Goal: Transaction & Acquisition: Obtain resource

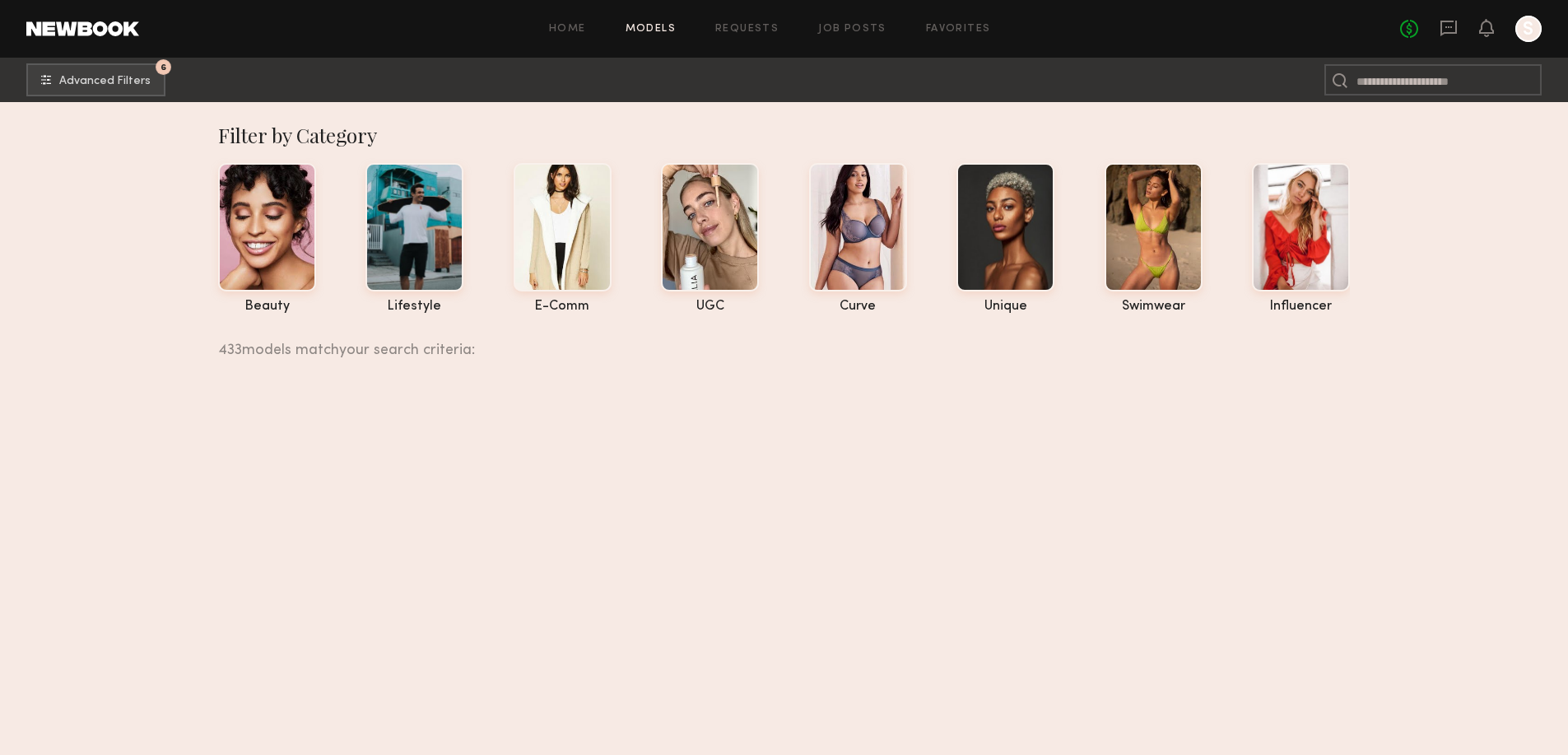
scroll to position [71335, 0]
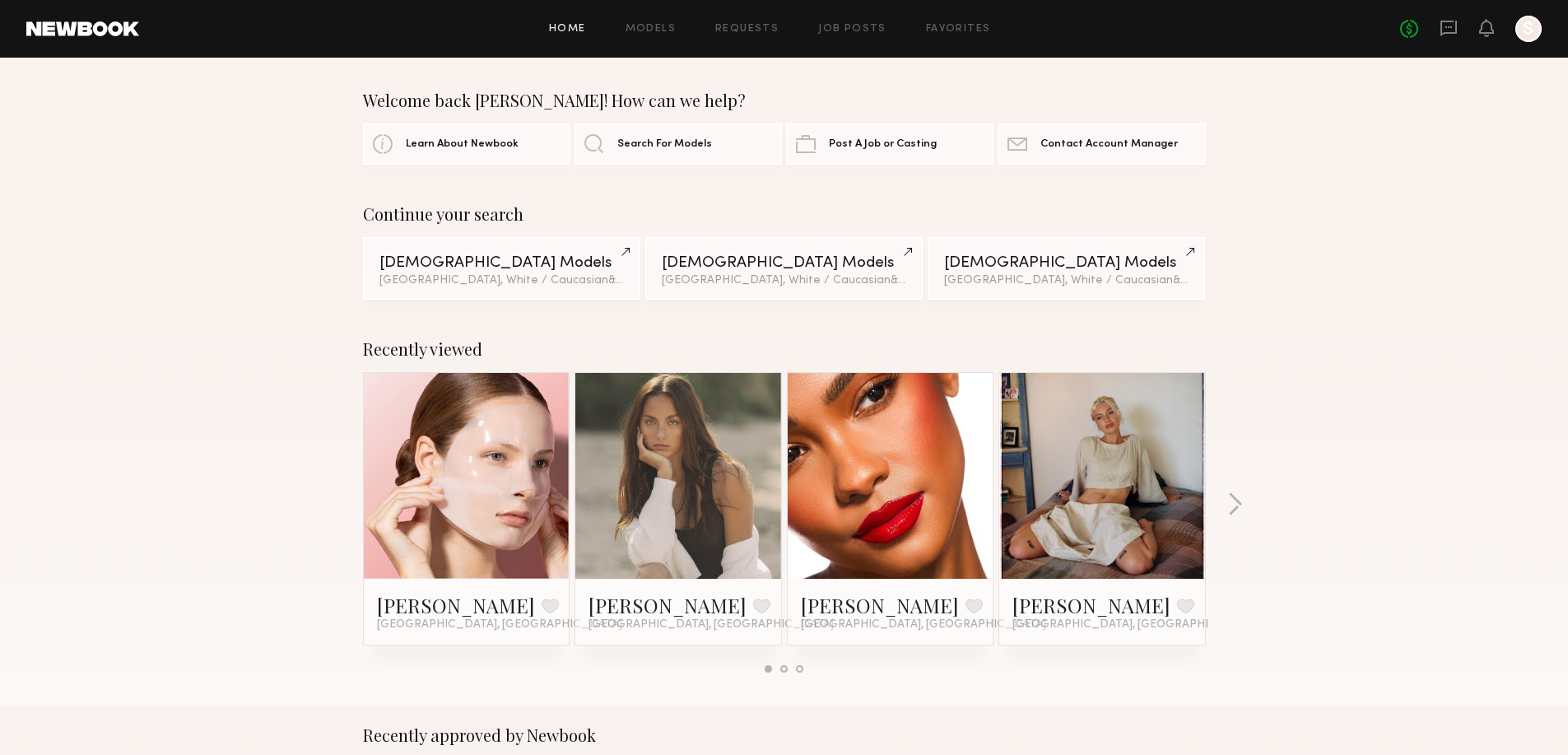
scroll to position [165, 0]
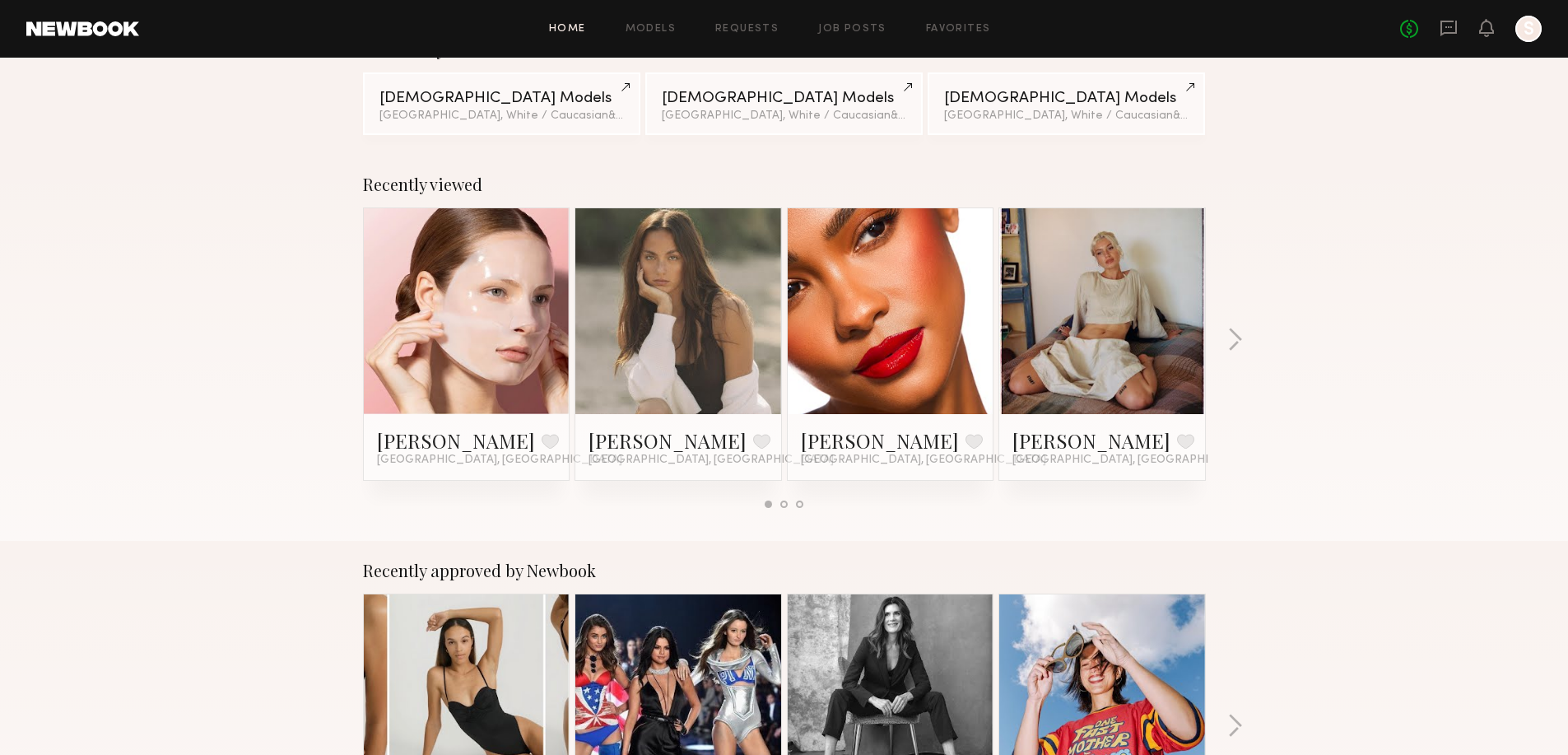
click at [1114, 284] on link at bounding box center [1102, 311] width 100 height 206
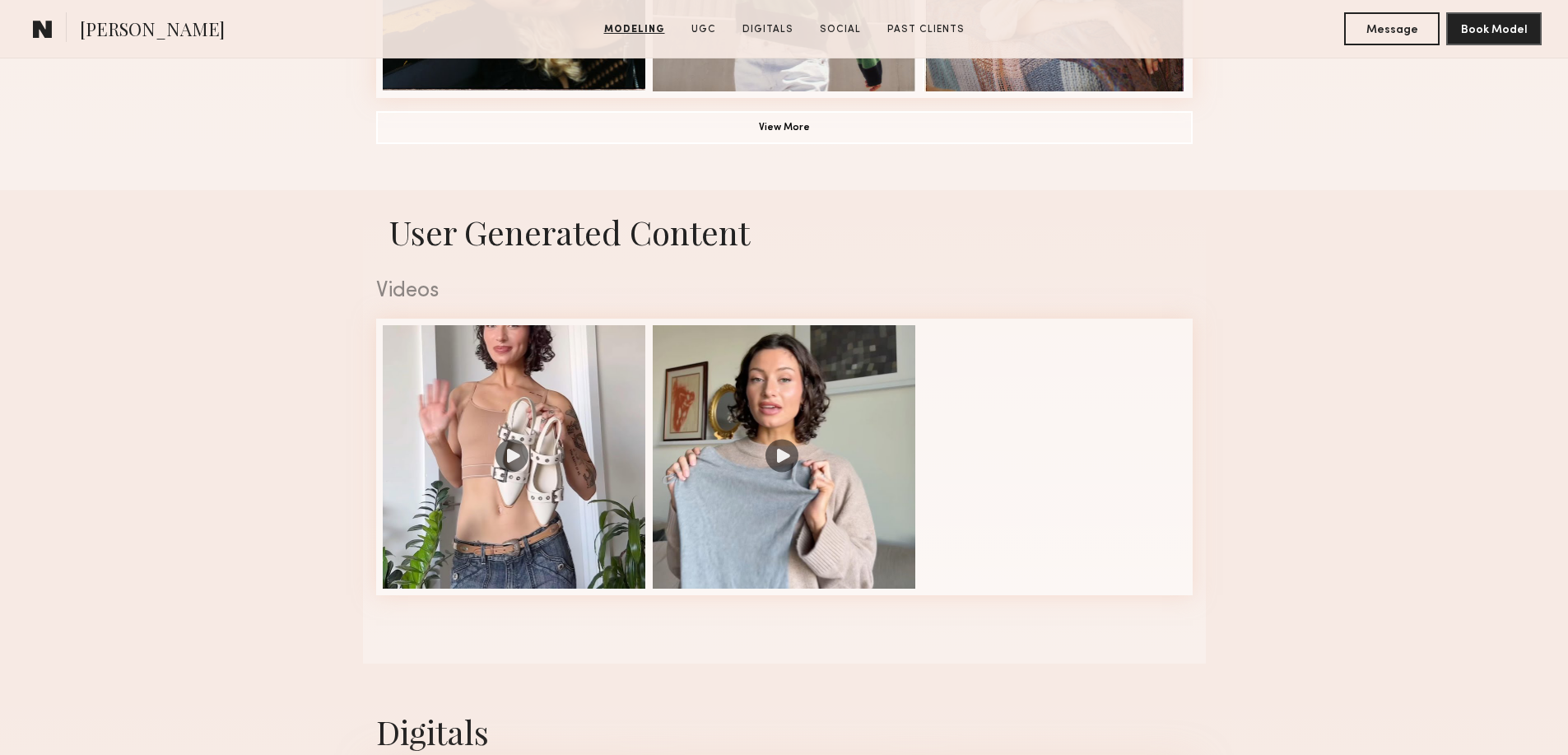
scroll to position [1482, 0]
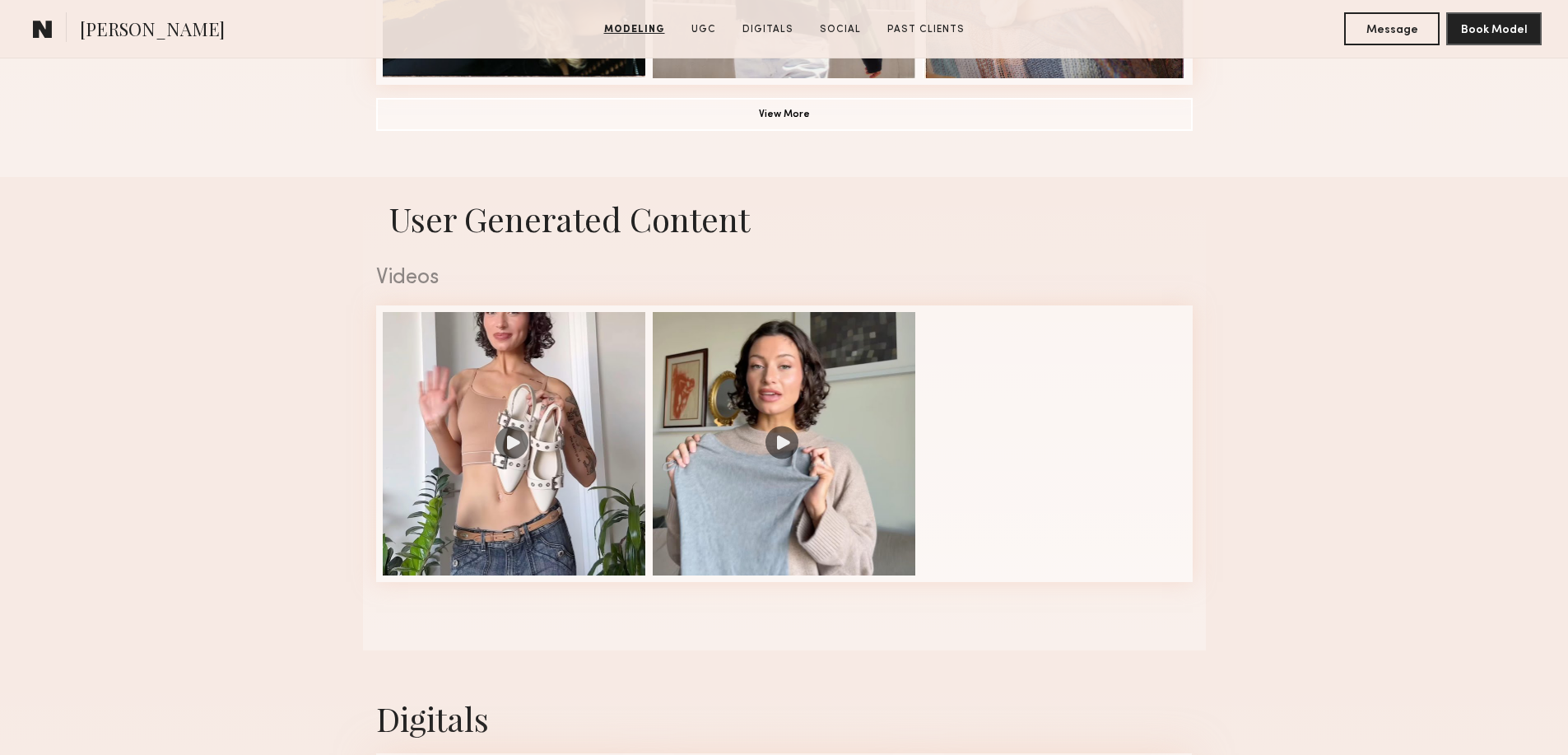
click at [1373, 443] on nb-model-profile-ugc-container "User Generated Content Videos 1 of 2" at bounding box center [784, 413] width 1568 height 474
